Goal: Entertainment & Leisure: Browse casually

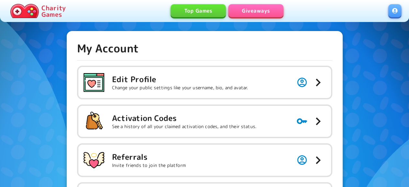
click at [257, 12] on link "Giveaways" at bounding box center [256, 10] width 55 height 13
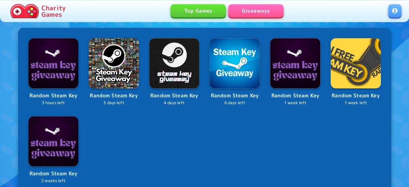
scroll to position [135, 0]
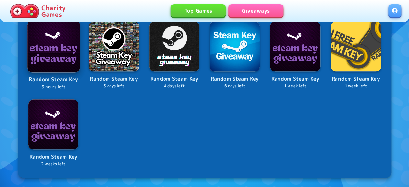
click at [51, 52] on img at bounding box center [53, 46] width 53 height 53
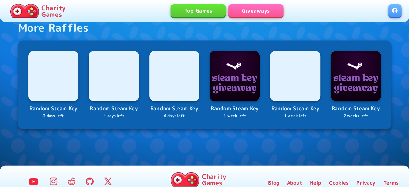
scroll to position [687, 0]
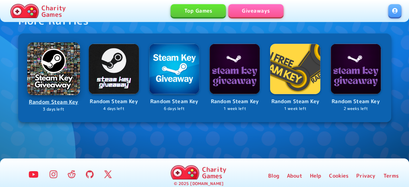
click at [60, 68] on img at bounding box center [53, 69] width 53 height 53
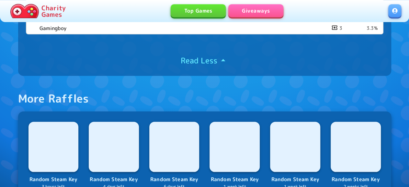
scroll to position [607, 0]
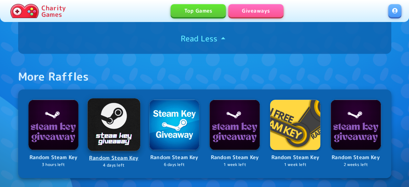
click at [107, 135] on img at bounding box center [114, 125] width 53 height 53
